Goal: Task Accomplishment & Management: Use online tool/utility

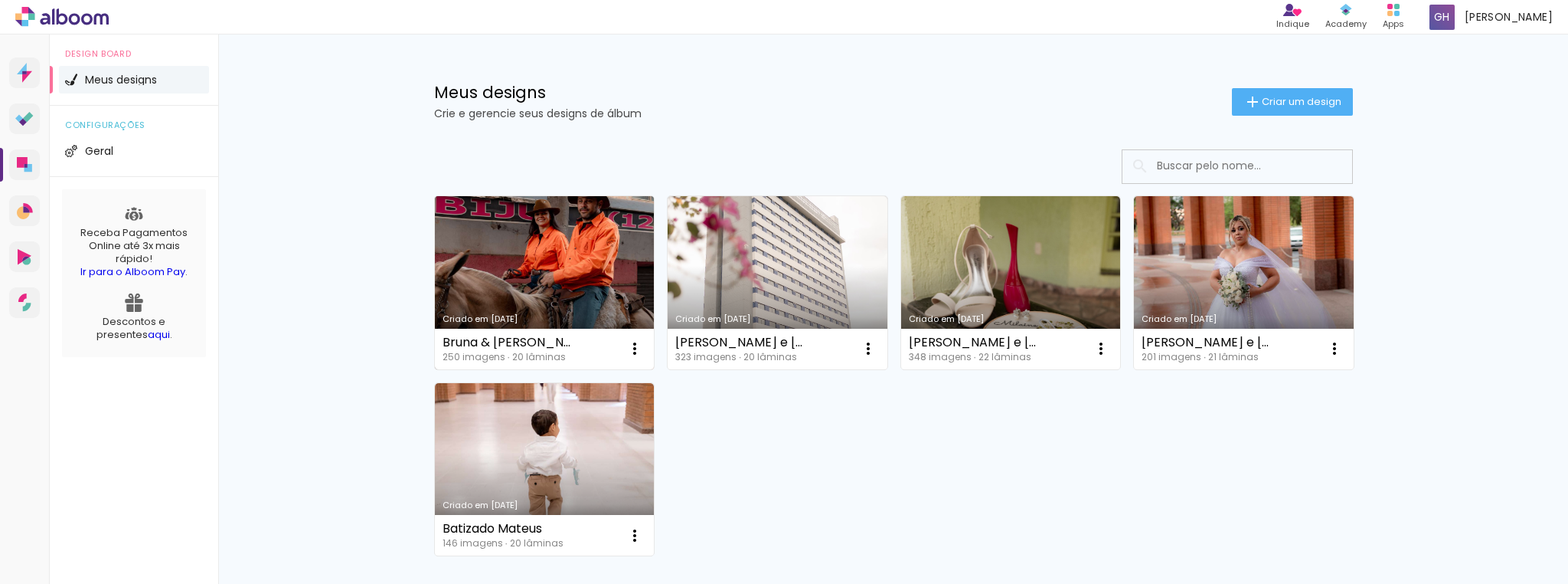
click at [513, 262] on link "Criado em 13/08/25" at bounding box center [545, 282] width 220 height 173
